Goal: Find specific page/section: Find specific page/section

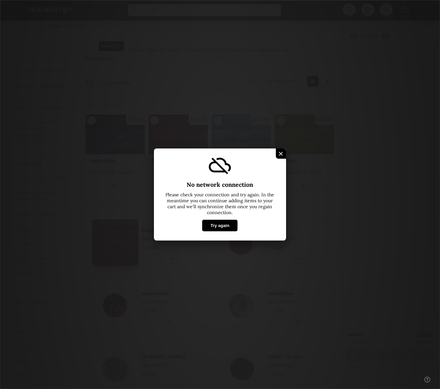
select select "INDEX"
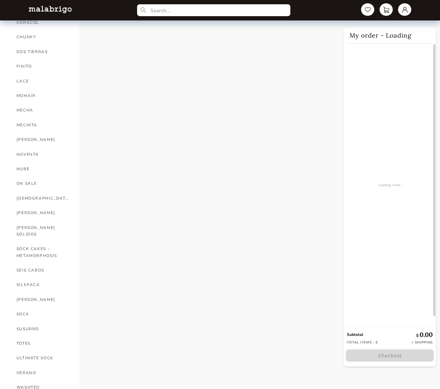
select select "INDEX"
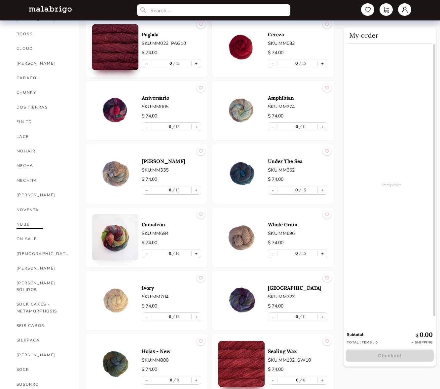
scroll to position [161, 0]
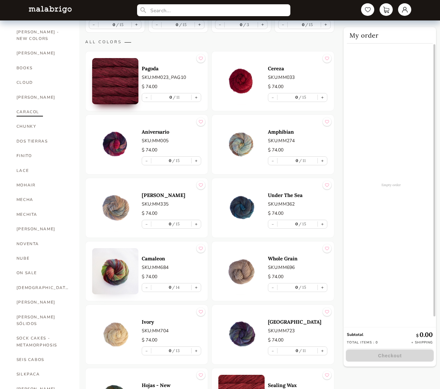
click at [32, 105] on link "CARACOL" at bounding box center [43, 112] width 53 height 15
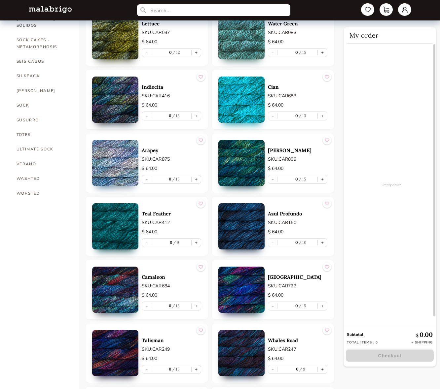
scroll to position [462, 0]
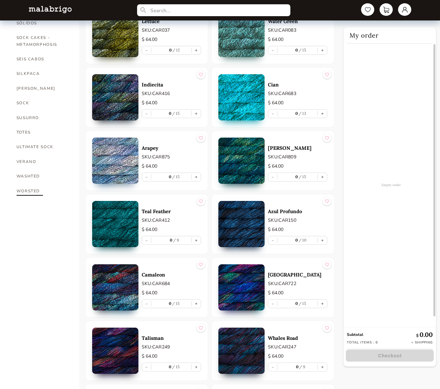
click at [27, 184] on link "WORSTED" at bounding box center [43, 191] width 53 height 15
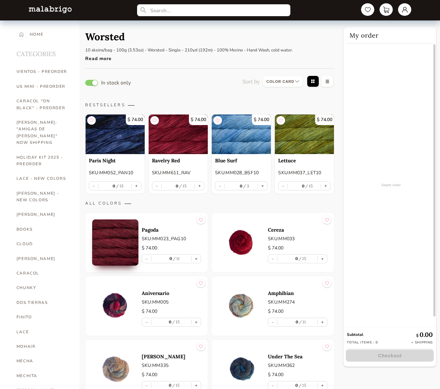
drag, startPoint x: 154, startPoint y: 17, endPoint x: 155, endPoint y: 13, distance: 4.8
click at [154, 16] on nav at bounding box center [220, 10] width 396 height 20
click at [155, 11] on input "text" at bounding box center [214, 10] width 156 height 12
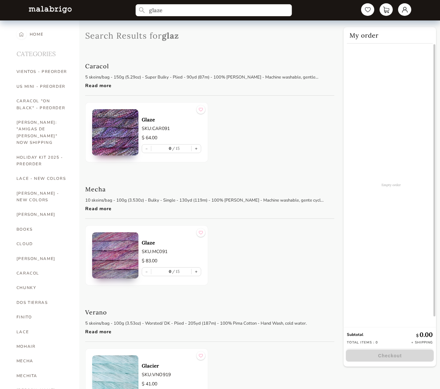
type input "glaze"
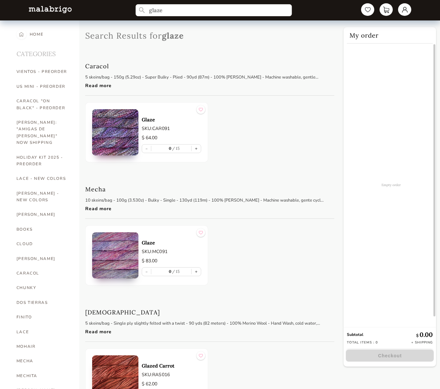
select select "INDEX"
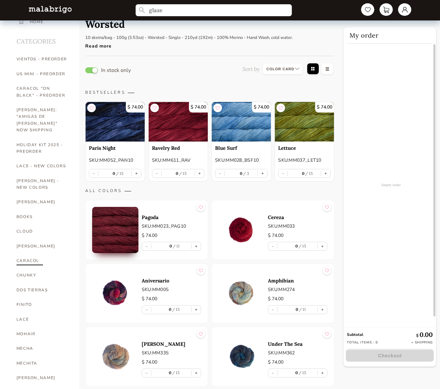
scroll to position [38, 0]
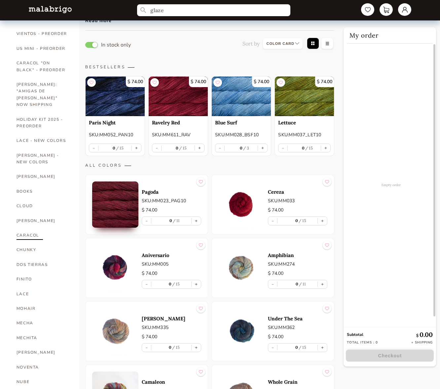
click at [30, 228] on link "CARACOL" at bounding box center [43, 235] width 53 height 15
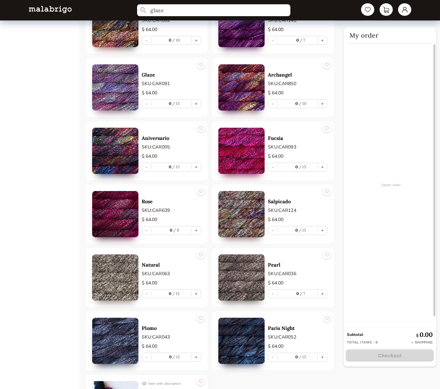
scroll to position [1011, 0]
